Goal: Obtain resource: Obtain resource

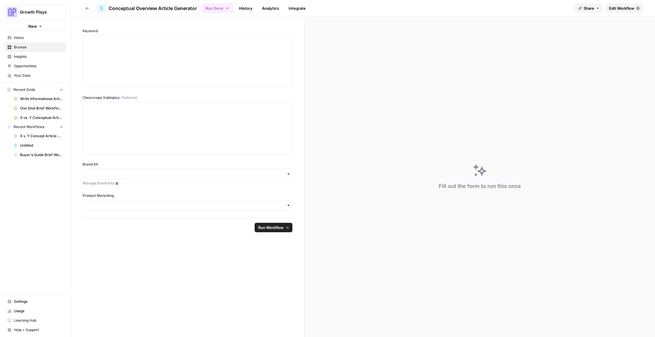
click at [40, 36] on span "Home" at bounding box center [38, 37] width 49 height 5
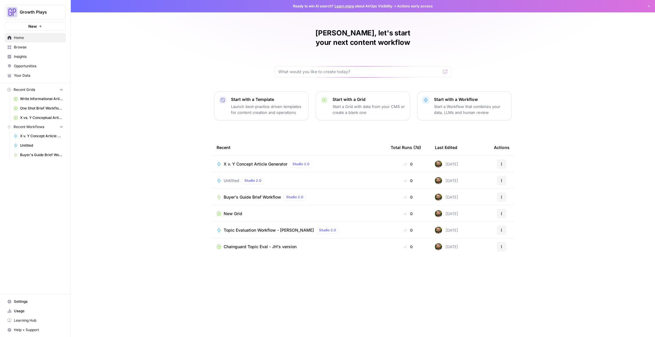
click at [30, 116] on span "X vs. Y Conceptual Articles" at bounding box center [41, 117] width 43 height 5
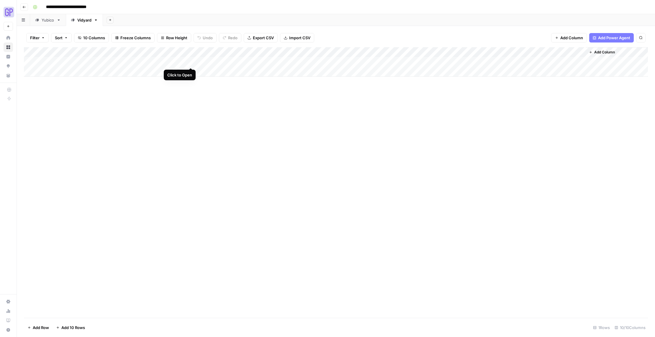
click at [190, 61] on div "Add Column" at bounding box center [336, 61] width 624 height 29
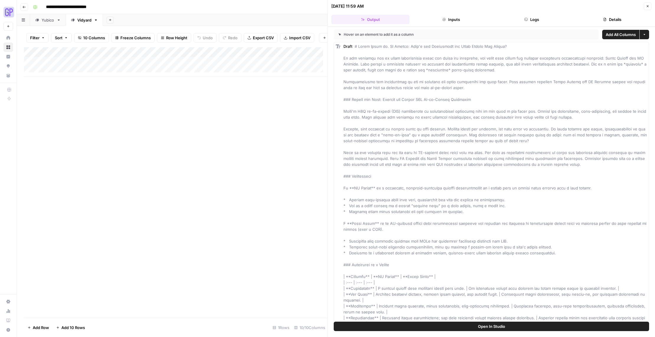
click at [191, 58] on div "Add Column" at bounding box center [175, 61] width 303 height 29
click at [184, 115] on span "Edit Workflow" at bounding box center [188, 114] width 52 height 6
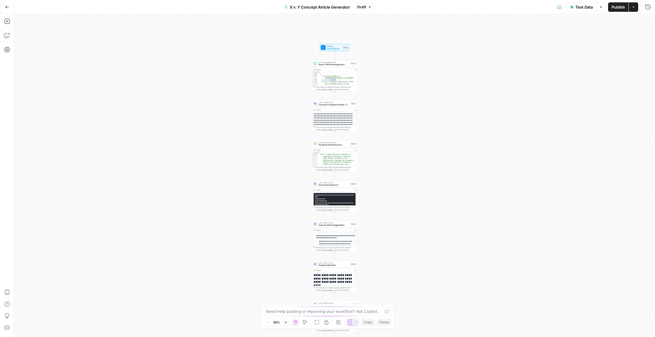
click at [286, 323] on icon "button" at bounding box center [285, 322] width 3 height 3
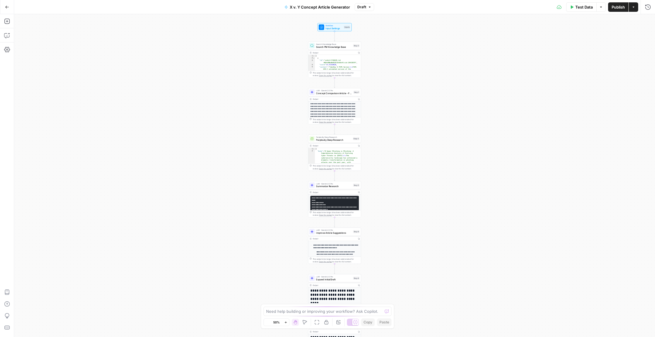
click at [286, 323] on icon "button" at bounding box center [285, 322] width 3 height 3
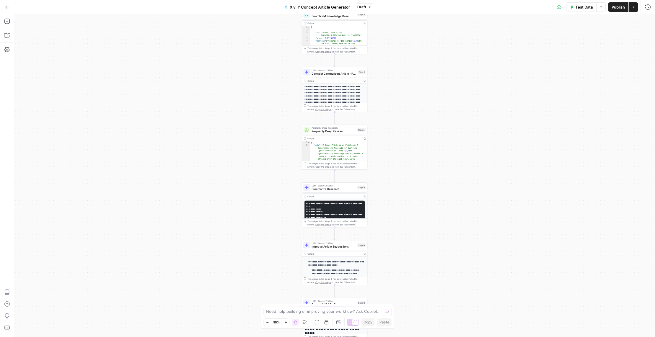
click at [286, 323] on icon "button" at bounding box center [285, 322] width 3 height 3
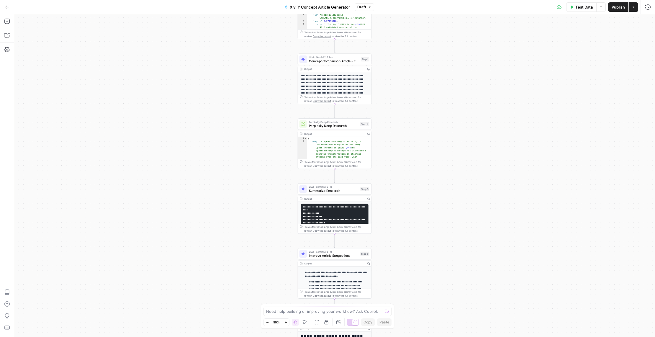
click at [286, 323] on icon "button" at bounding box center [285, 322] width 3 height 3
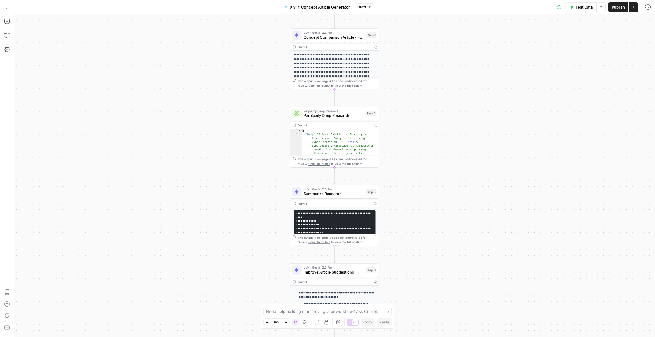
click at [286, 323] on icon "button" at bounding box center [285, 322] width 3 height 3
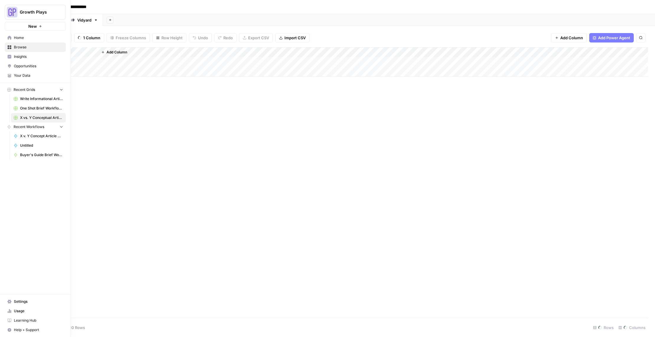
click at [24, 75] on span "Your Data" at bounding box center [38, 75] width 49 height 5
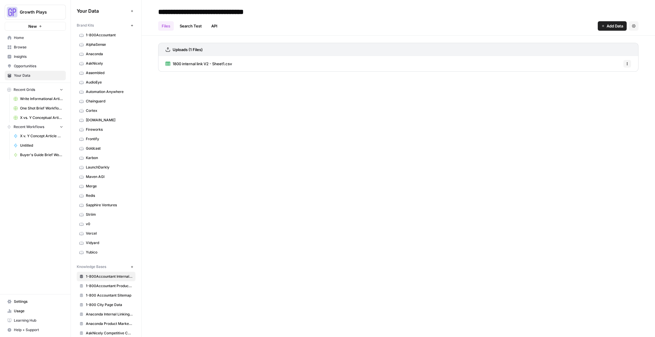
scroll to position [1, 0]
click at [100, 222] on span "v0" at bounding box center [109, 223] width 47 height 5
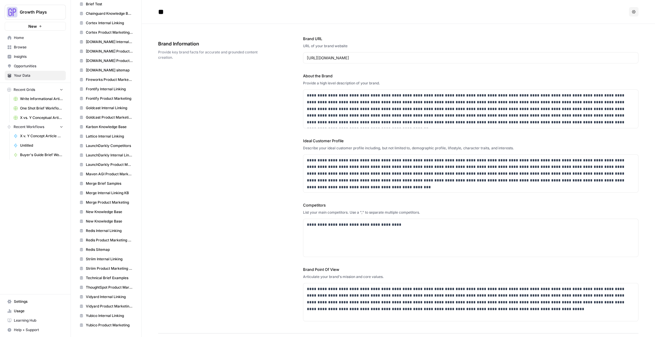
scroll to position [198, 0]
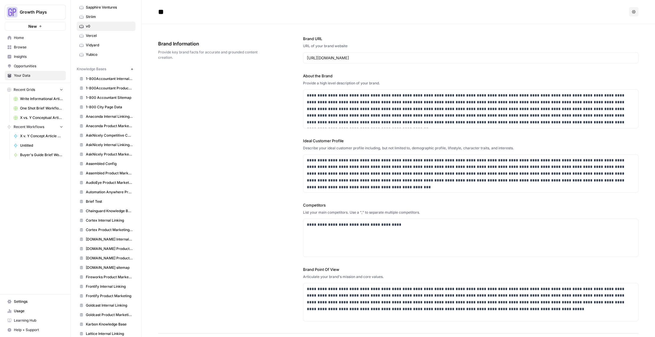
click at [130, 70] on icon "button" at bounding box center [131, 69] width 3 height 3
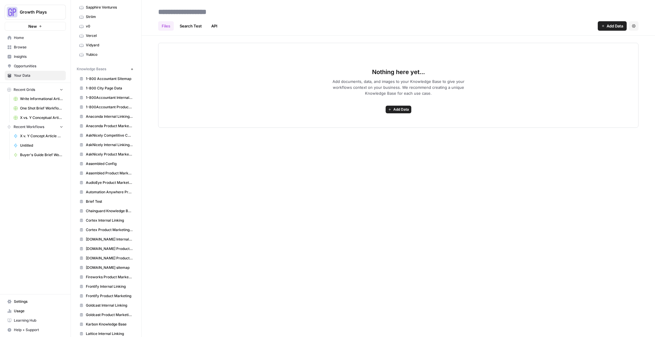
click at [403, 111] on span "Add Data" at bounding box center [401, 109] width 16 height 5
click at [336, 91] on span "Add documents, data, and images to your Knowledge Base to give your workflows c…" at bounding box center [398, 87] width 151 height 18
click at [402, 107] on span "Add Data" at bounding box center [401, 109] width 16 height 5
click at [386, 121] on span "Upload Files" at bounding box center [377, 122] width 54 height 6
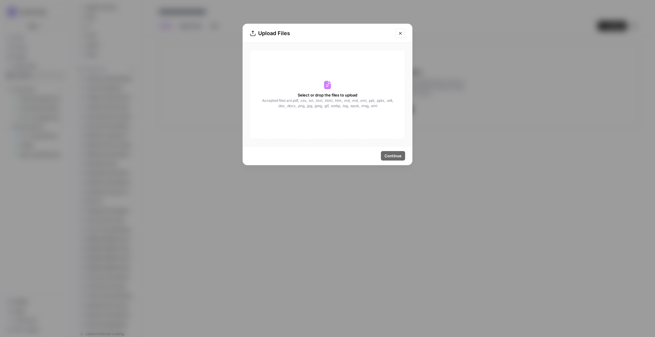
click at [341, 98] on span "Accepted files are .pdf, .csv, .txt, .text, .html, .htm, .md, .md, .xml, .ppt, …" at bounding box center [327, 103] width 132 height 11
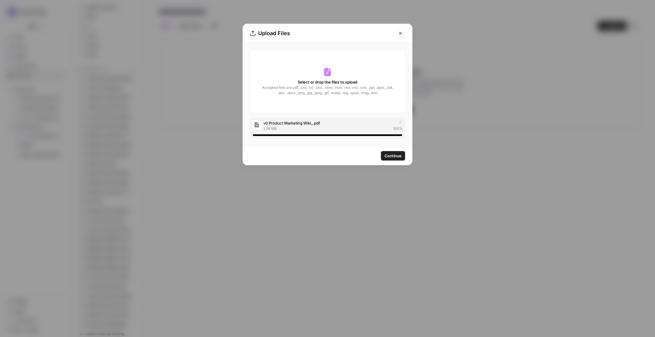
click at [392, 158] on span "Continue" at bounding box center [392, 156] width 17 height 6
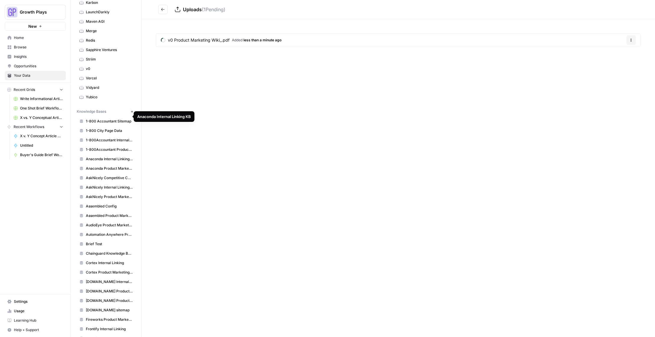
scroll to position [144, 0]
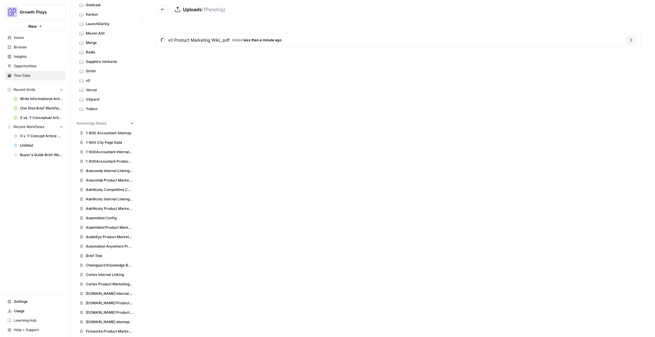
click at [92, 78] on span "v0" at bounding box center [109, 80] width 47 height 5
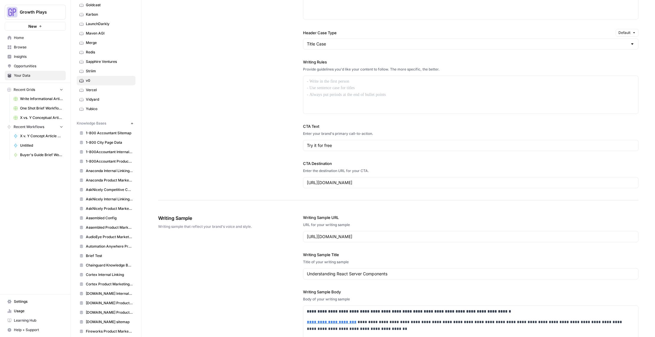
scroll to position [613, 0]
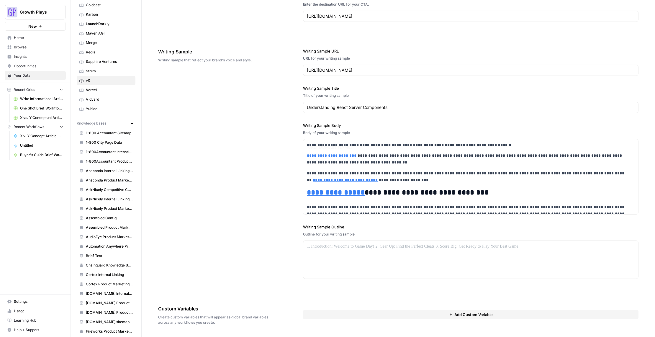
type input "[URL][DOMAIN_NAME]?"
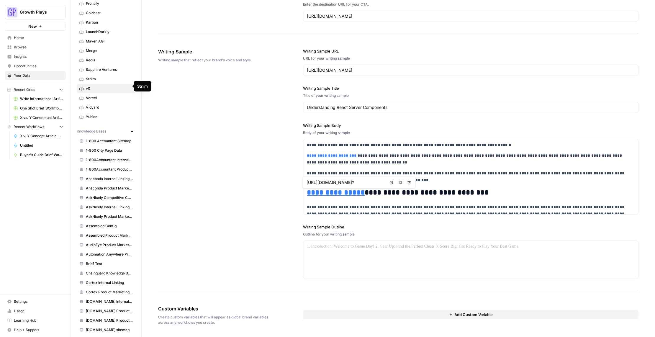
scroll to position [35, 0]
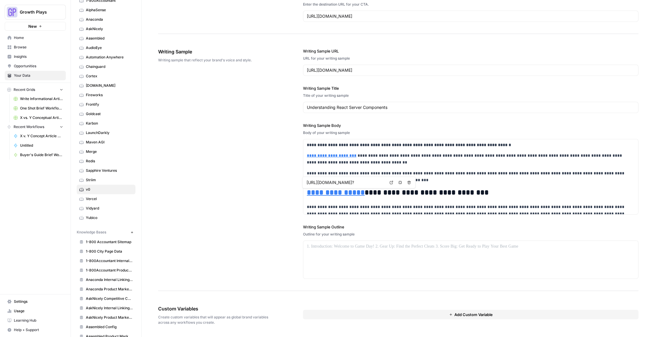
click at [91, 159] on span "Redis" at bounding box center [109, 160] width 47 height 5
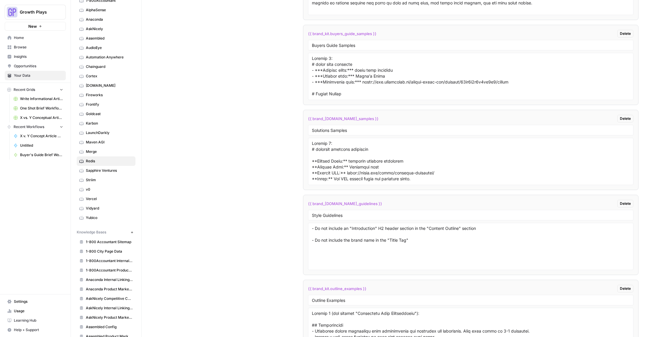
scroll to position [906, 0]
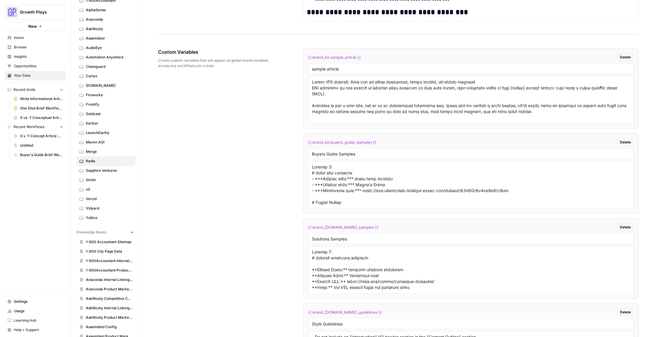
drag, startPoint x: 371, startPoint y: 58, endPoint x: 297, endPoint y: 56, distance: 74.0
copy span "{{ brand_kit.sample_article }}"
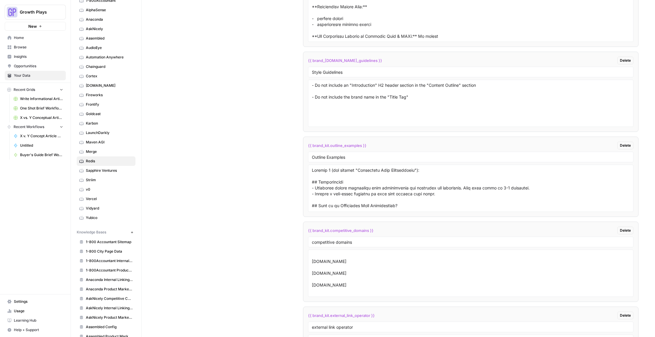
scroll to position [23, 0]
drag, startPoint x: 370, startPoint y: 230, endPoint x: 306, endPoint y: 231, distance: 63.4
click at [308, 231] on div "{{ brand_kit.competitive_domains }} Delete" at bounding box center [470, 230] width 325 height 8
copy span "{{ brand_kit.competitive_domains }}"
drag, startPoint x: 381, startPoint y: 315, endPoint x: 307, endPoint y: 316, distance: 73.7
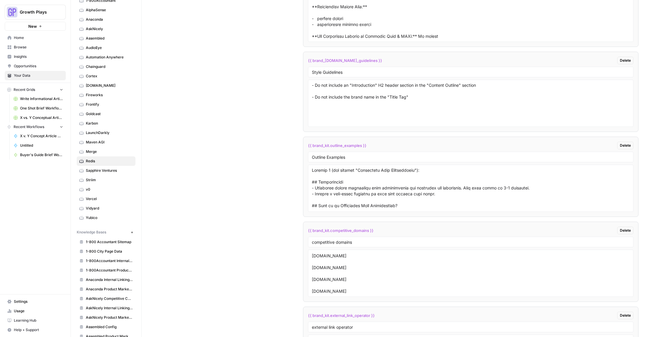
click at [308, 316] on div "{{ brand_kit.external_link_operator }} Delete" at bounding box center [470, 315] width 325 height 8
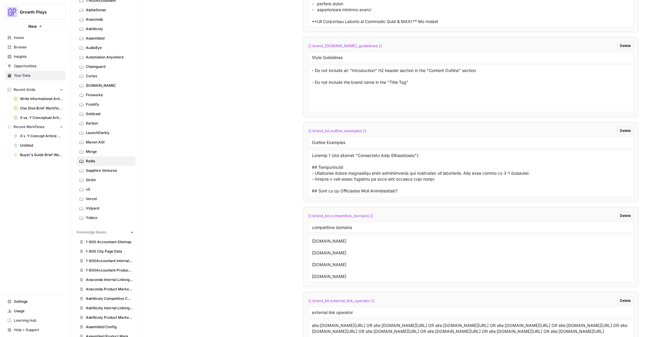
scroll to position [1207, 0]
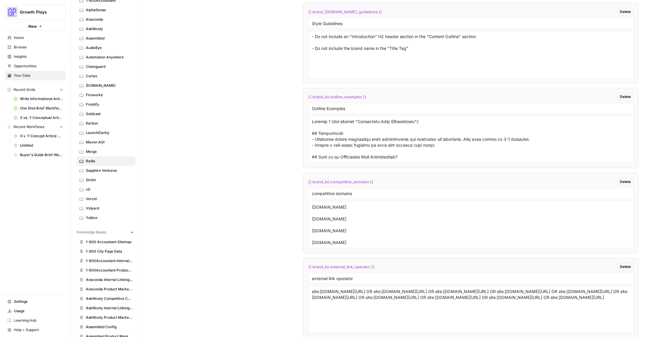
copy span "{{ brand_kit.external_link_operator }}"
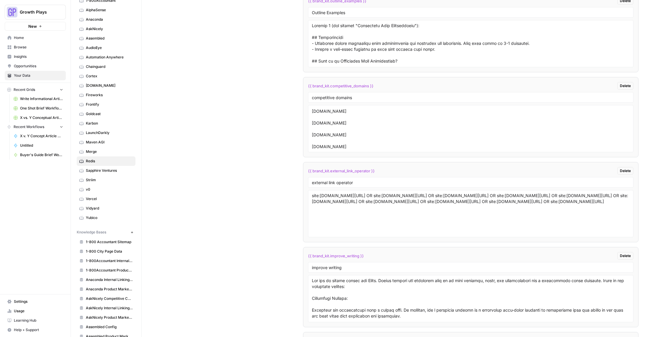
scroll to position [1304, 0]
drag, startPoint x: 374, startPoint y: 256, endPoint x: 305, endPoint y: 255, distance: 68.7
click at [305, 255] on li "{{ brand_kit.improve_writing }} Delete improve writing" at bounding box center [470, 285] width 335 height 80
copy span "{{ brand_kit.improve_writing }}"
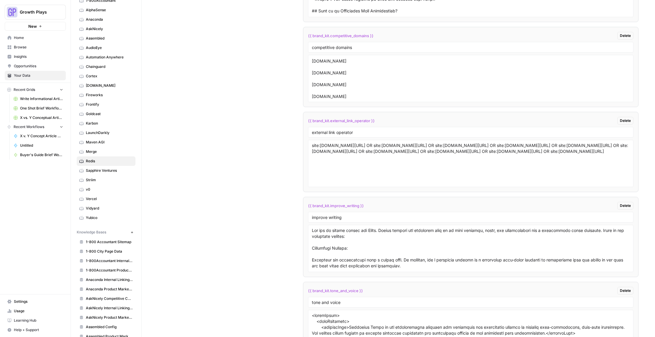
scroll to position [1395, 0]
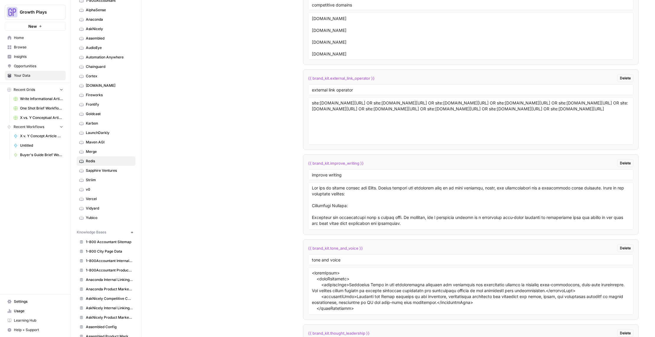
drag, startPoint x: 359, startPoint y: 243, endPoint x: 350, endPoint y: 244, distance: 8.9
click at [350, 244] on li "{{ brand_kit.tone_and_voice }} Delete tone and voice" at bounding box center [470, 279] width 335 height 80
drag, startPoint x: 369, startPoint y: 248, endPoint x: 306, endPoint y: 250, distance: 63.2
click at [306, 250] on li "{{ brand_kit.tone_and_voice }} Delete tone and voice" at bounding box center [470, 279] width 335 height 80
copy span "{{ brand_kit.tone_and_voice }}"
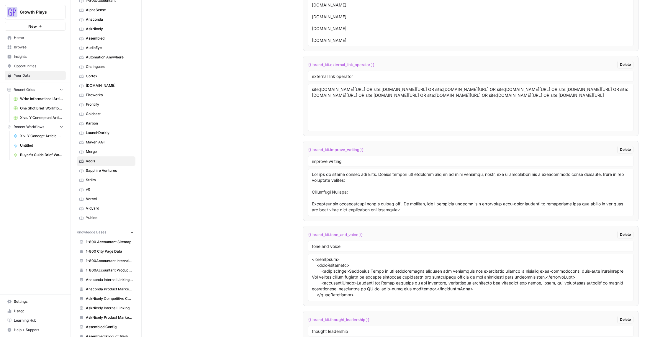
scroll to position [1441, 0]
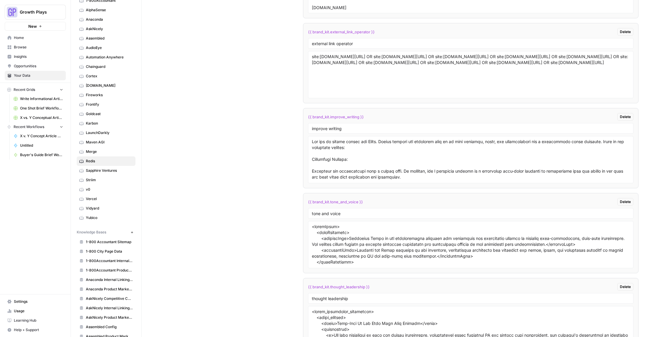
drag, startPoint x: 375, startPoint y: 286, endPoint x: 306, endPoint y: 286, distance: 69.3
click at [306, 286] on li "{{ brand_kit.thought_leadership }} [PERSON_NAME] thought leadership" at bounding box center [470, 318] width 335 height 80
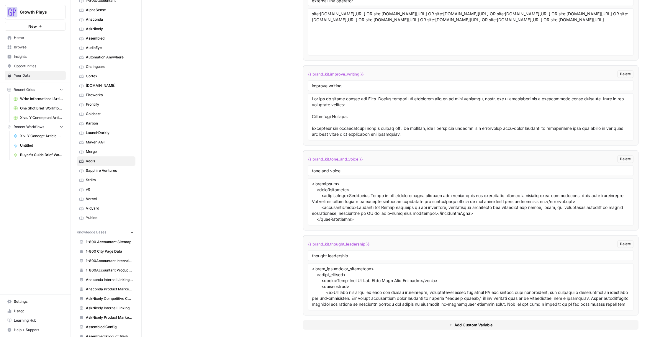
scroll to position [1489, 0]
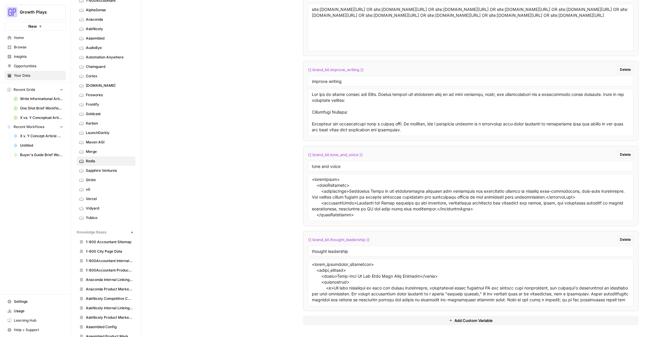
copy span "{{ brand_kit.thought_leadership }}"
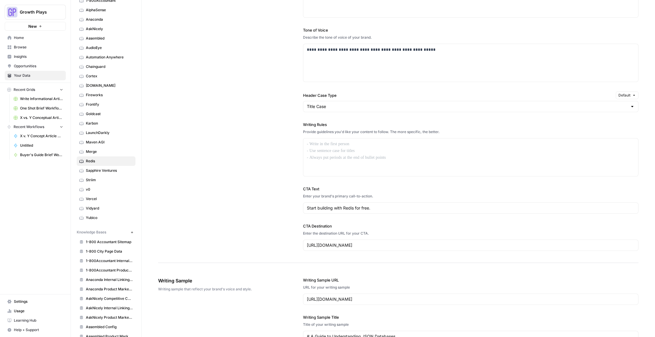
scroll to position [264, 0]
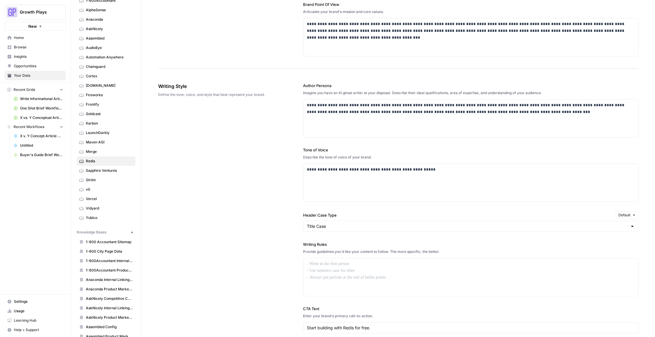
click at [97, 188] on span "v0" at bounding box center [109, 189] width 47 height 5
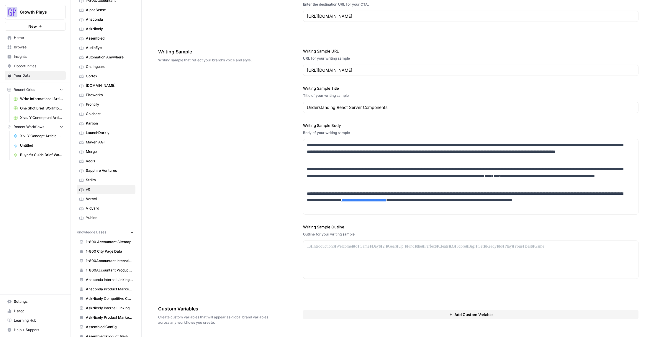
scroll to position [103, 0]
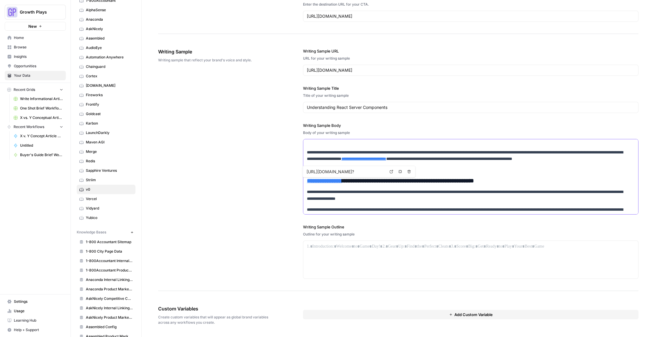
drag, startPoint x: 346, startPoint y: 180, endPoint x: 300, endPoint y: 181, distance: 46.6
click at [300, 181] on div "**********" at bounding box center [398, 163] width 480 height 254
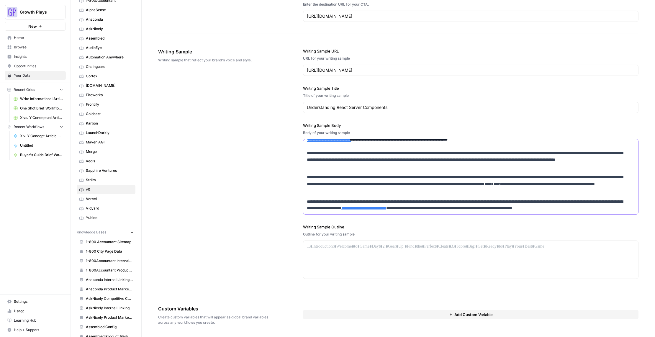
scroll to position [5, 0]
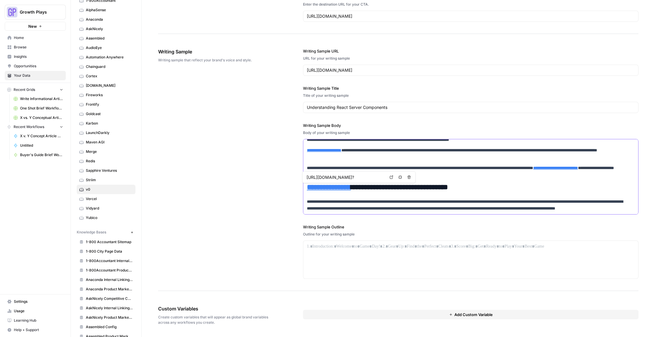
drag, startPoint x: 356, startPoint y: 188, endPoint x: 298, endPoint y: 188, distance: 58.4
click at [298, 188] on div "**********" at bounding box center [398, 163] width 480 height 254
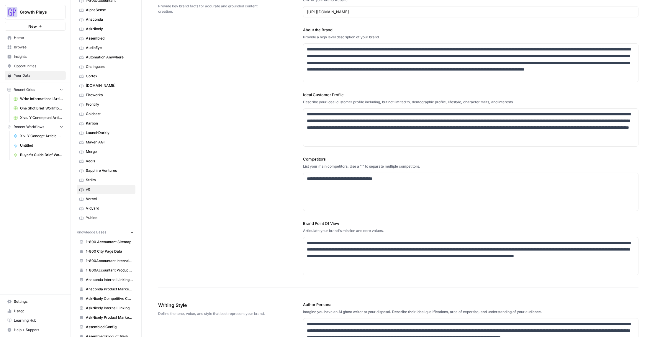
scroll to position [0, 0]
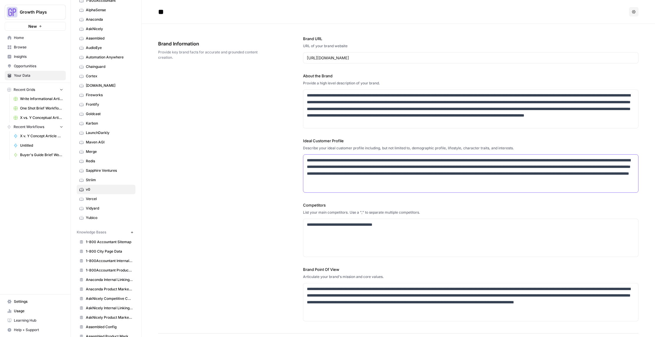
click at [318, 160] on p "**********" at bounding box center [469, 170] width 324 height 27
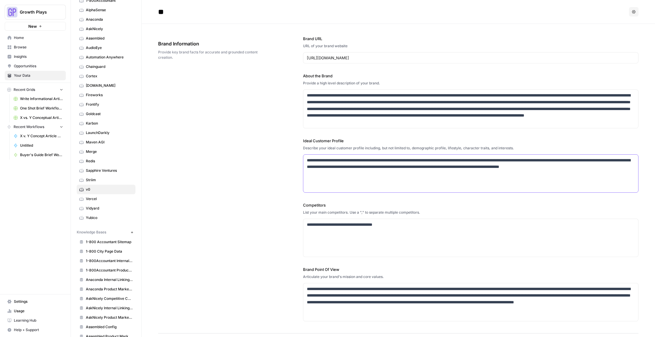
drag, startPoint x: 340, startPoint y: 160, endPoint x: 348, endPoint y: 162, distance: 8.2
click at [340, 160] on p "**********" at bounding box center [469, 167] width 324 height 20
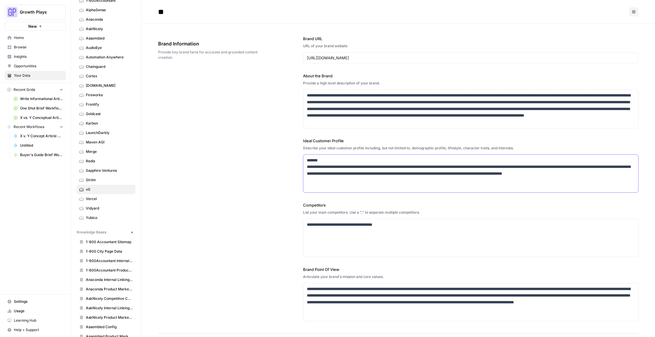
click at [346, 167] on p "**********" at bounding box center [469, 170] width 324 height 27
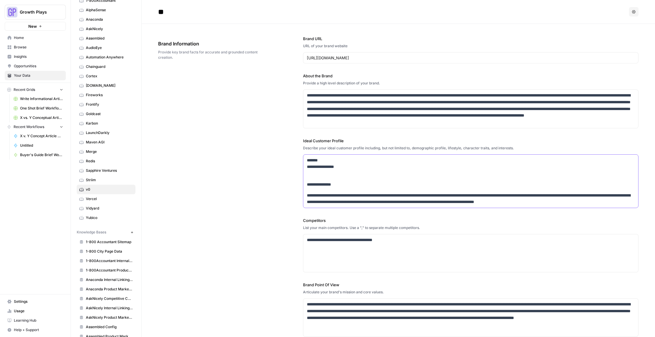
click at [307, 165] on p "**********" at bounding box center [469, 167] width 324 height 20
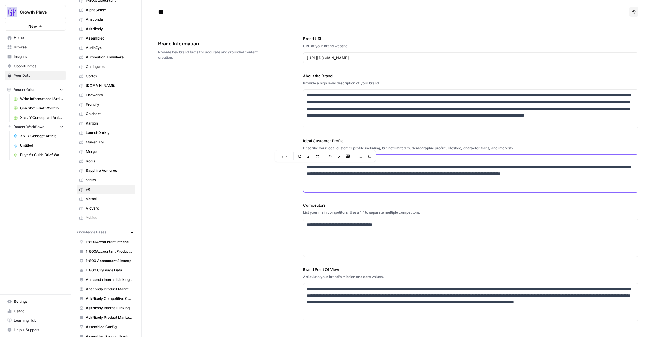
copy p "**********"
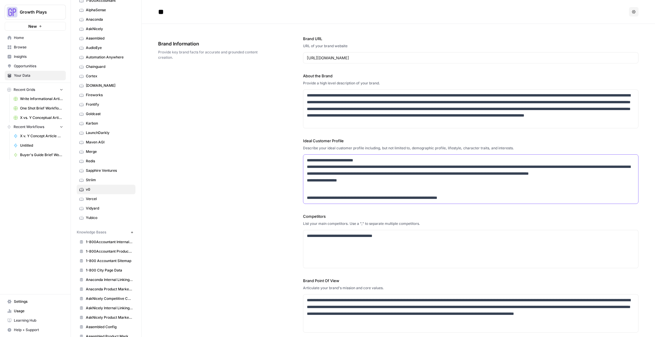
click at [413, 190] on p "**********" at bounding box center [469, 174] width 324 height 34
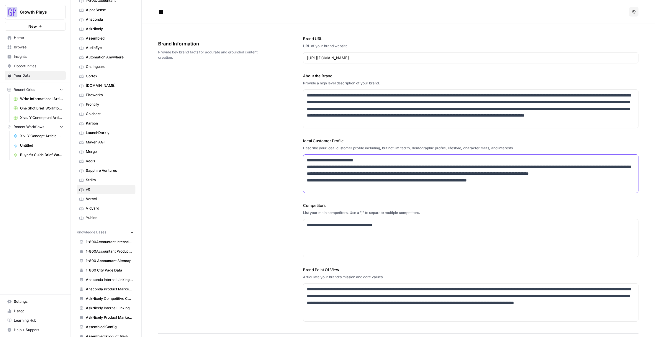
drag, startPoint x: 346, startPoint y: 188, endPoint x: 296, endPoint y: 187, distance: 49.9
click at [295, 187] on div "**********" at bounding box center [398, 179] width 480 height 310
copy p "**********"
click at [537, 191] on div "**********" at bounding box center [470, 174] width 335 height 38
click at [515, 187] on p "**********" at bounding box center [469, 174] width 324 height 34
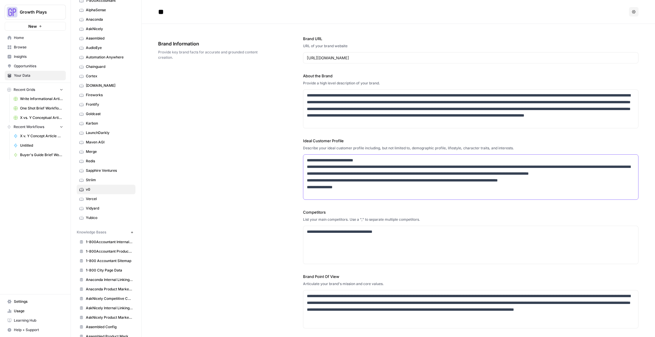
copy p "**********"
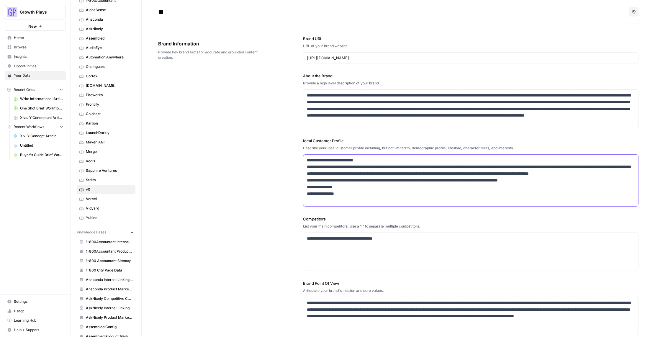
click at [347, 195] on p "**********" at bounding box center [469, 180] width 324 height 47
